Goal: Information Seeking & Learning: Learn about a topic

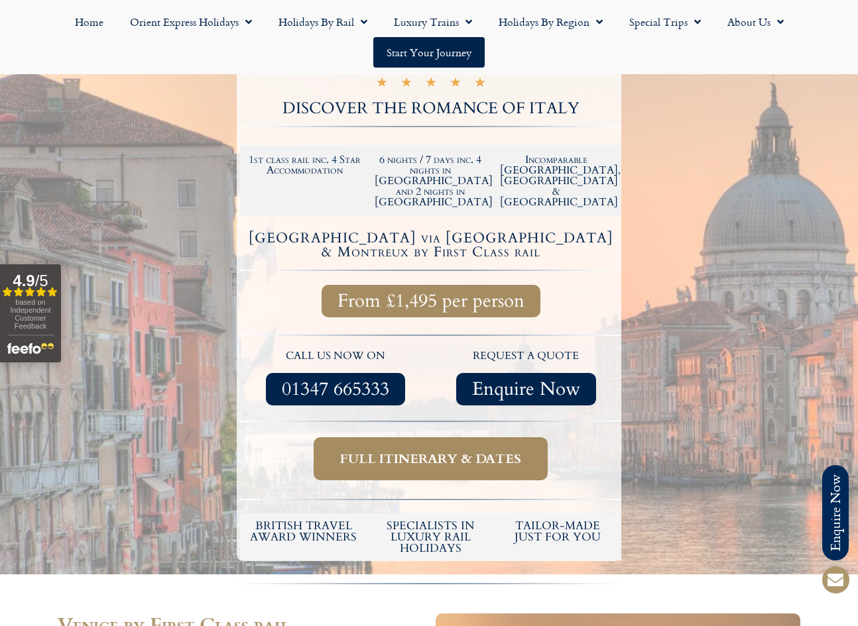
scroll to position [198, 0]
click at [417, 451] on span "Full itinerary & dates" at bounding box center [430, 459] width 181 height 17
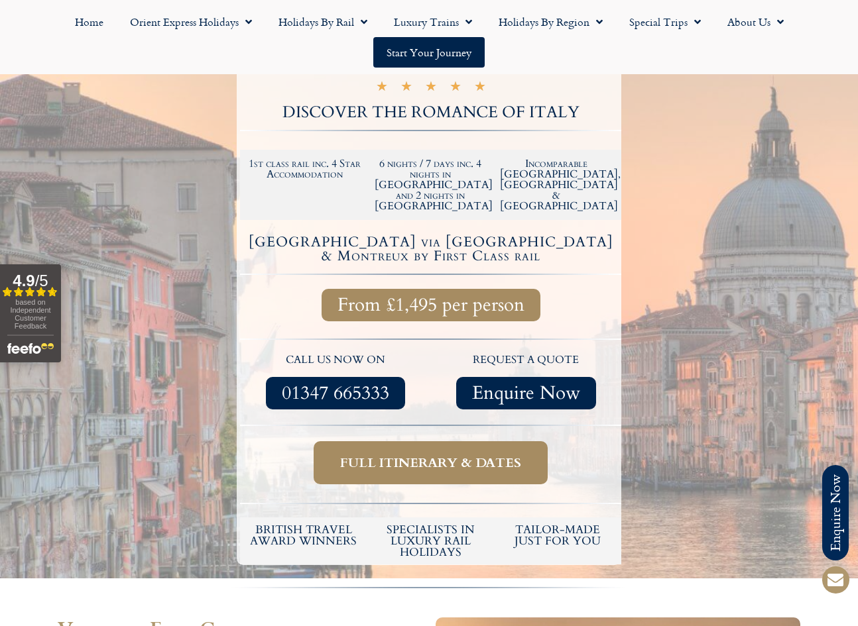
scroll to position [194, 0]
click at [410, 455] on span "Full itinerary & dates" at bounding box center [430, 463] width 181 height 17
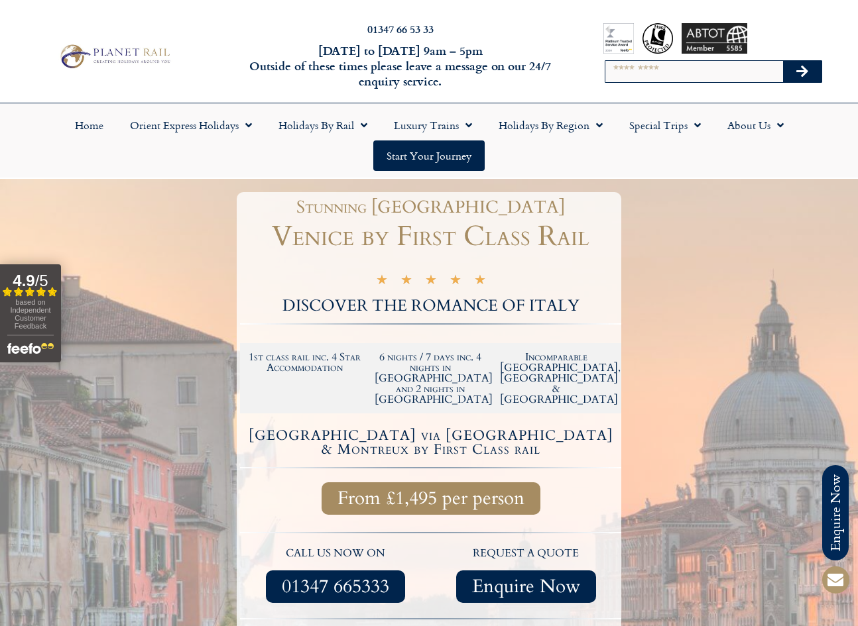
scroll to position [0, 0]
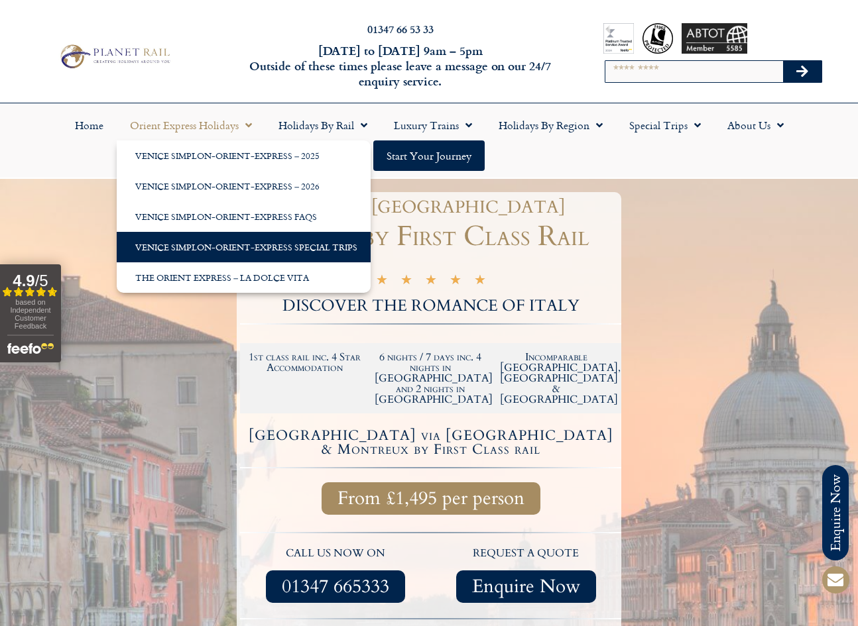
click at [223, 241] on link "Venice Simplon-Orient-Express Special Trips" at bounding box center [244, 247] width 254 height 30
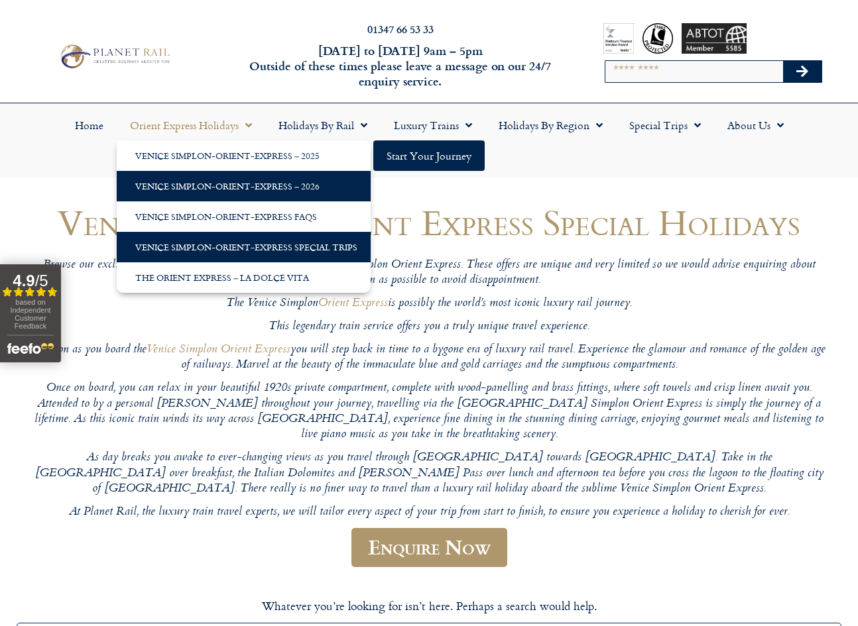
click at [247, 182] on link "Venice Simplon-Orient-Express – 2026" at bounding box center [244, 186] width 254 height 30
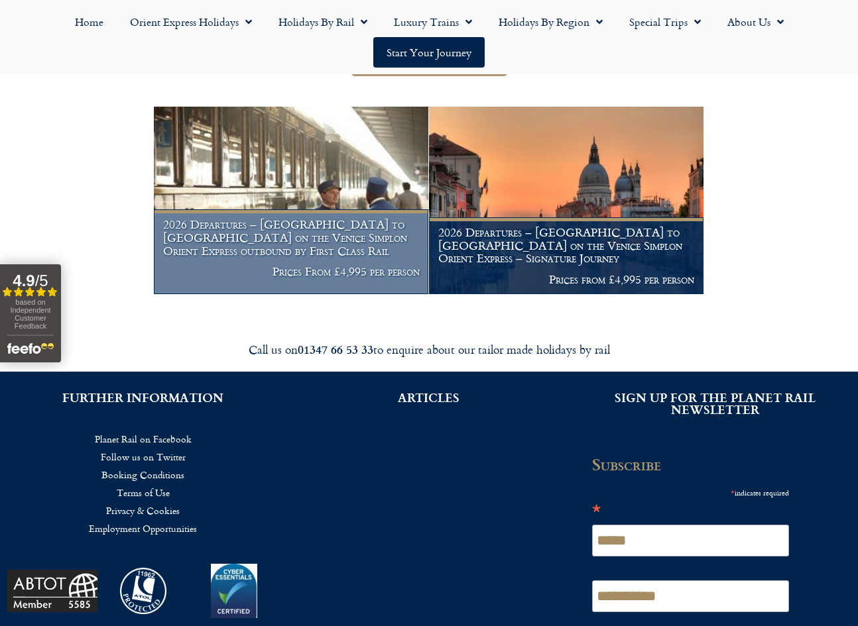
scroll to position [265, 0]
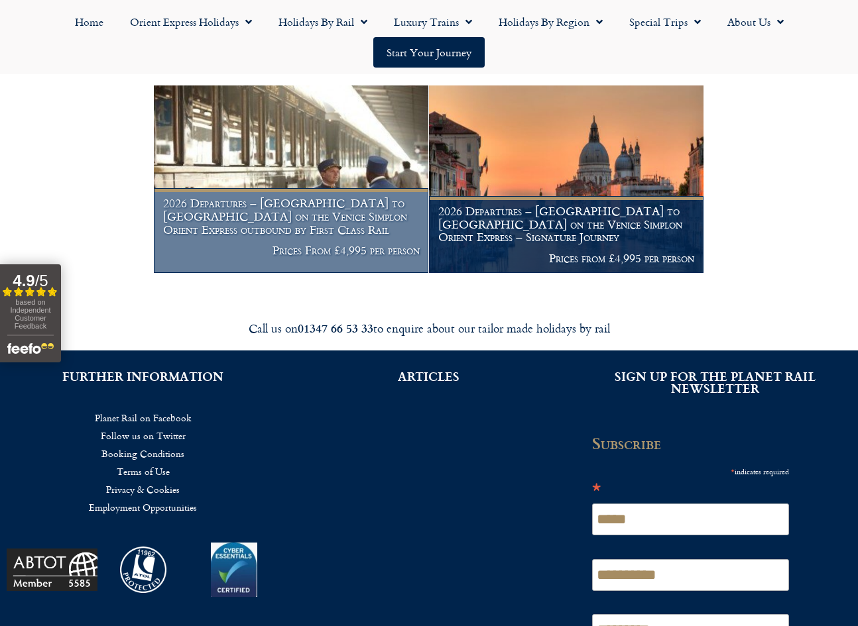
click at [296, 236] on h1 "2026 Departures – Venice to London on the Venice Simplon Orient Express outboun…" at bounding box center [291, 216] width 257 height 39
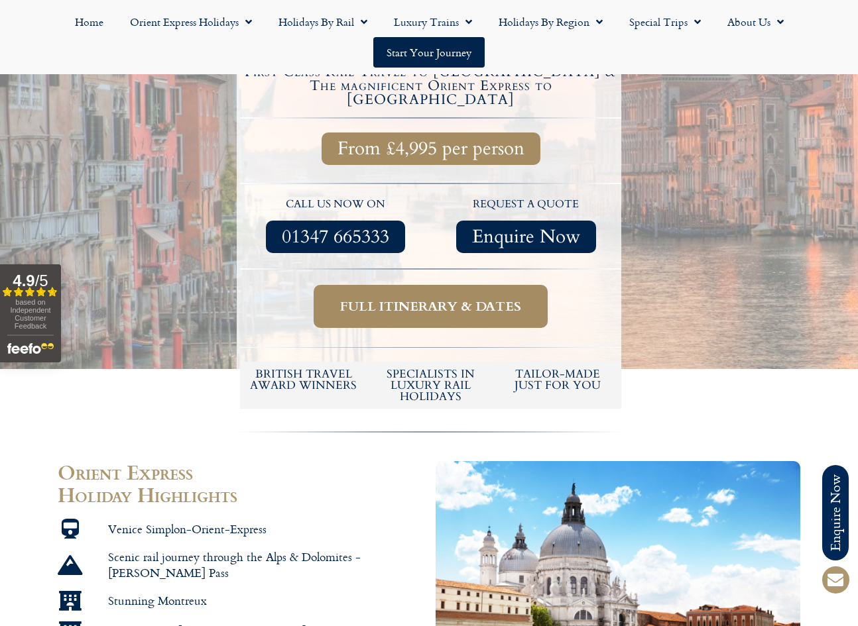
scroll to position [481, 0]
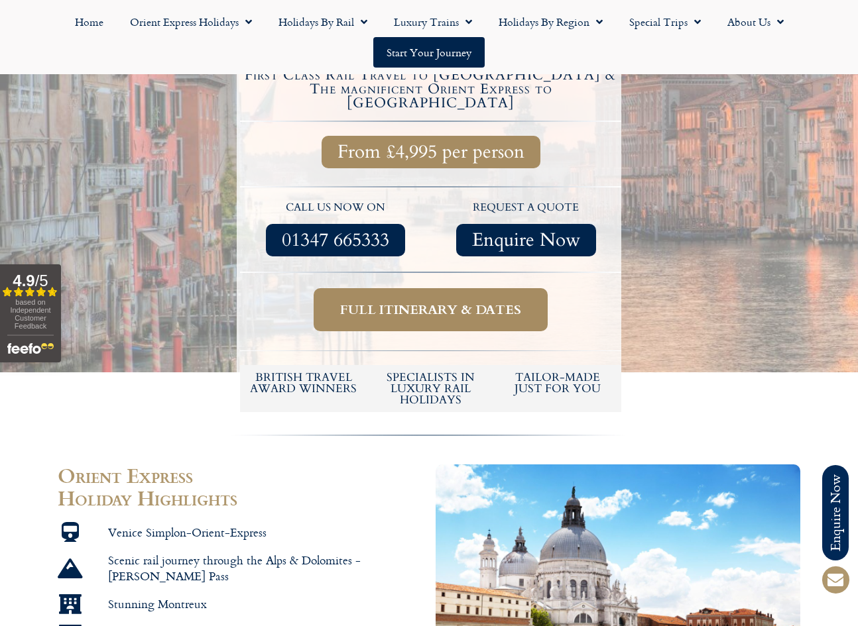
click at [410, 302] on span "Full itinerary & dates" at bounding box center [430, 310] width 181 height 17
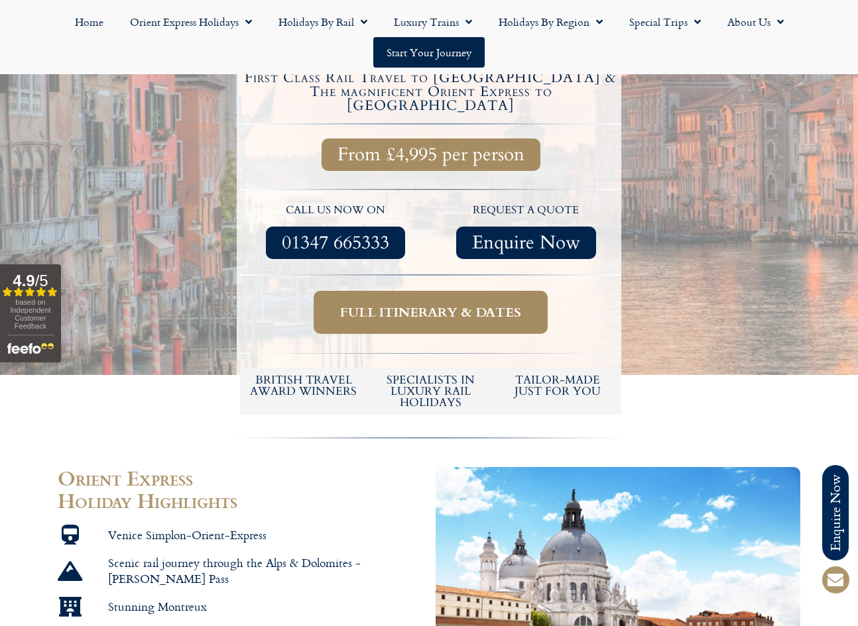
scroll to position [475, 0]
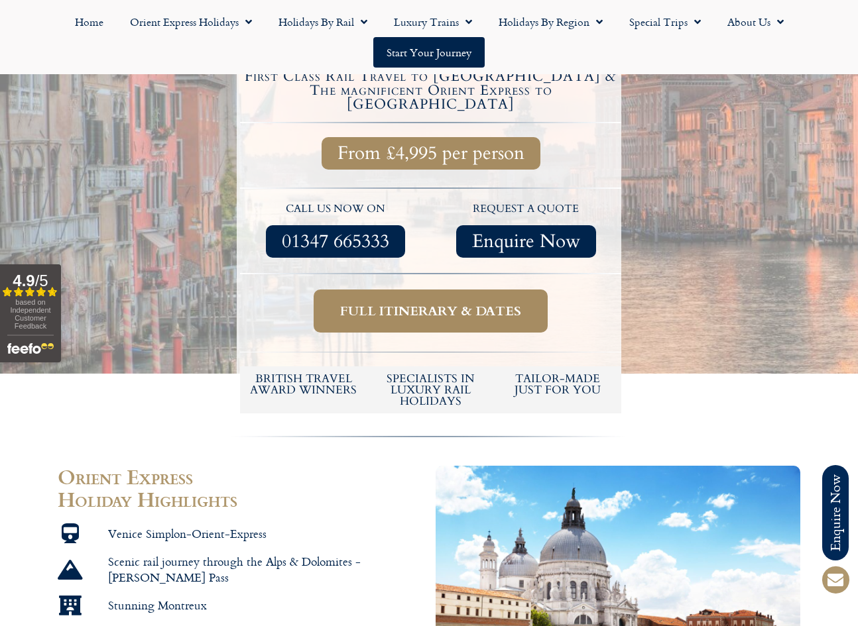
click at [393, 303] on span "Full itinerary & dates" at bounding box center [430, 311] width 181 height 17
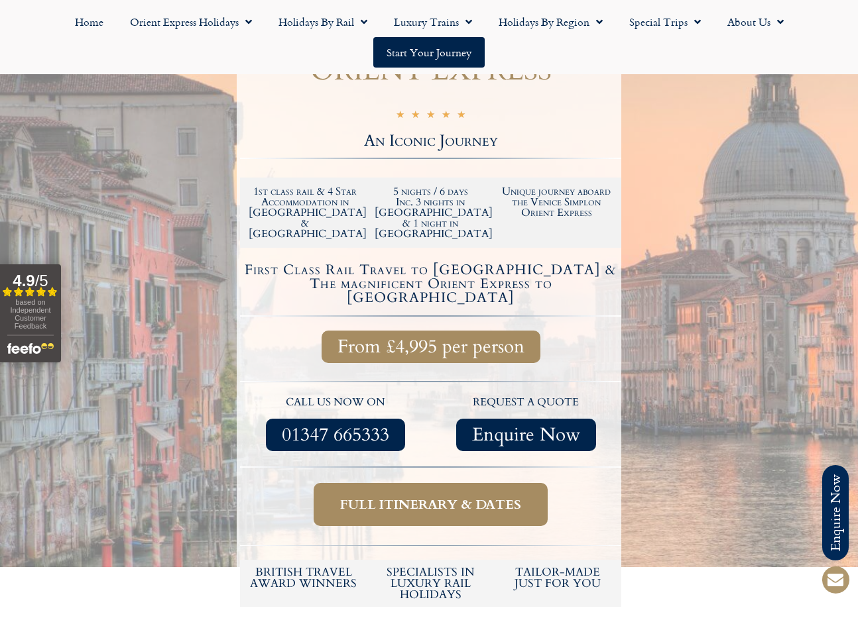
scroll to position [283, 0]
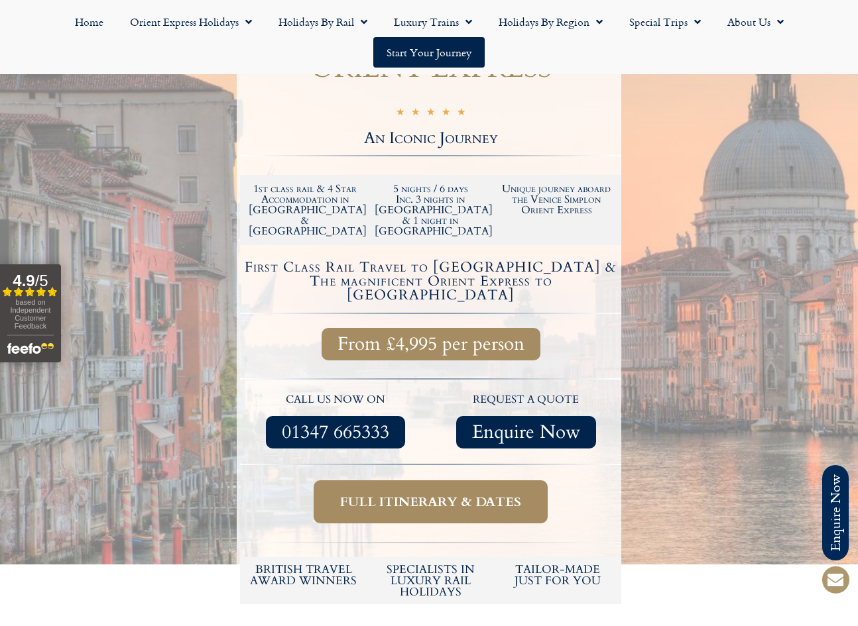
click at [382, 494] on span "Full itinerary & dates" at bounding box center [430, 502] width 181 height 17
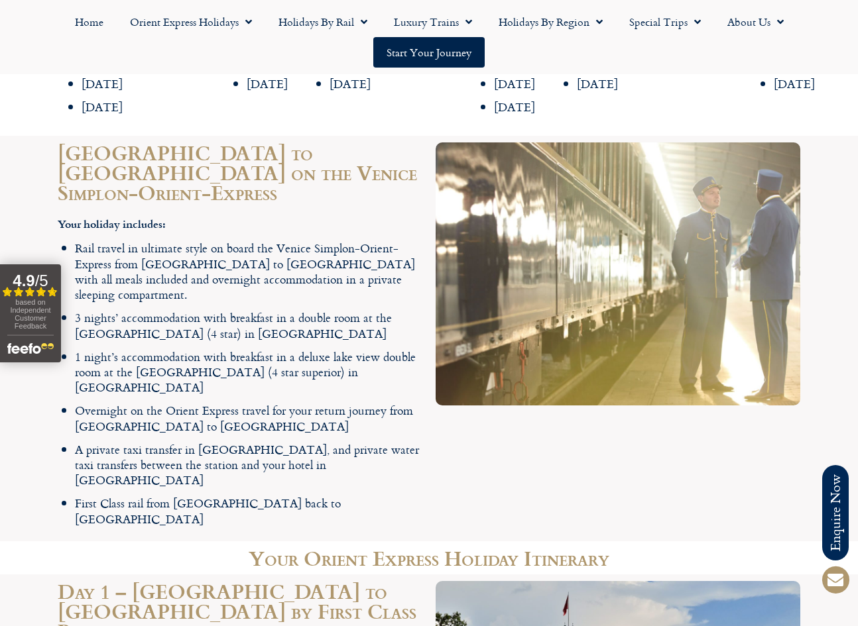
scroll to position [1917, 0]
